Goal: Task Accomplishment & Management: Use online tool/utility

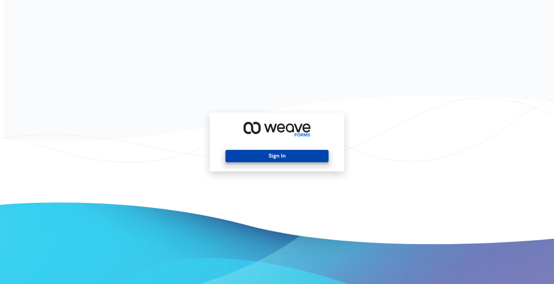
click at [250, 157] on button "Sign In" at bounding box center [277, 156] width 103 height 12
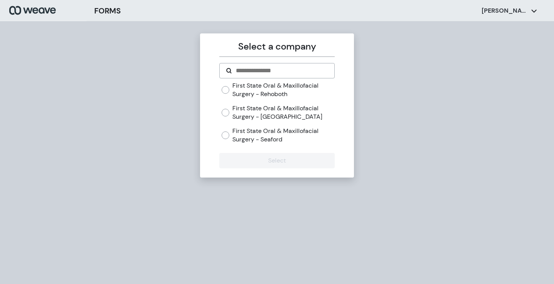
click at [268, 105] on label "First State Oral & Maxillofacial Surgery - [GEOGRAPHIC_DATA]" at bounding box center [283, 112] width 102 height 17
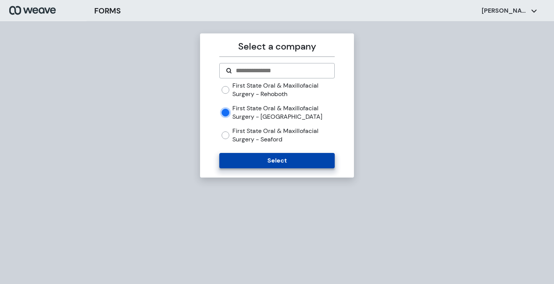
click at [264, 155] on button "Select" at bounding box center [276, 160] width 115 height 15
